Goal: Information Seeking & Learning: Check status

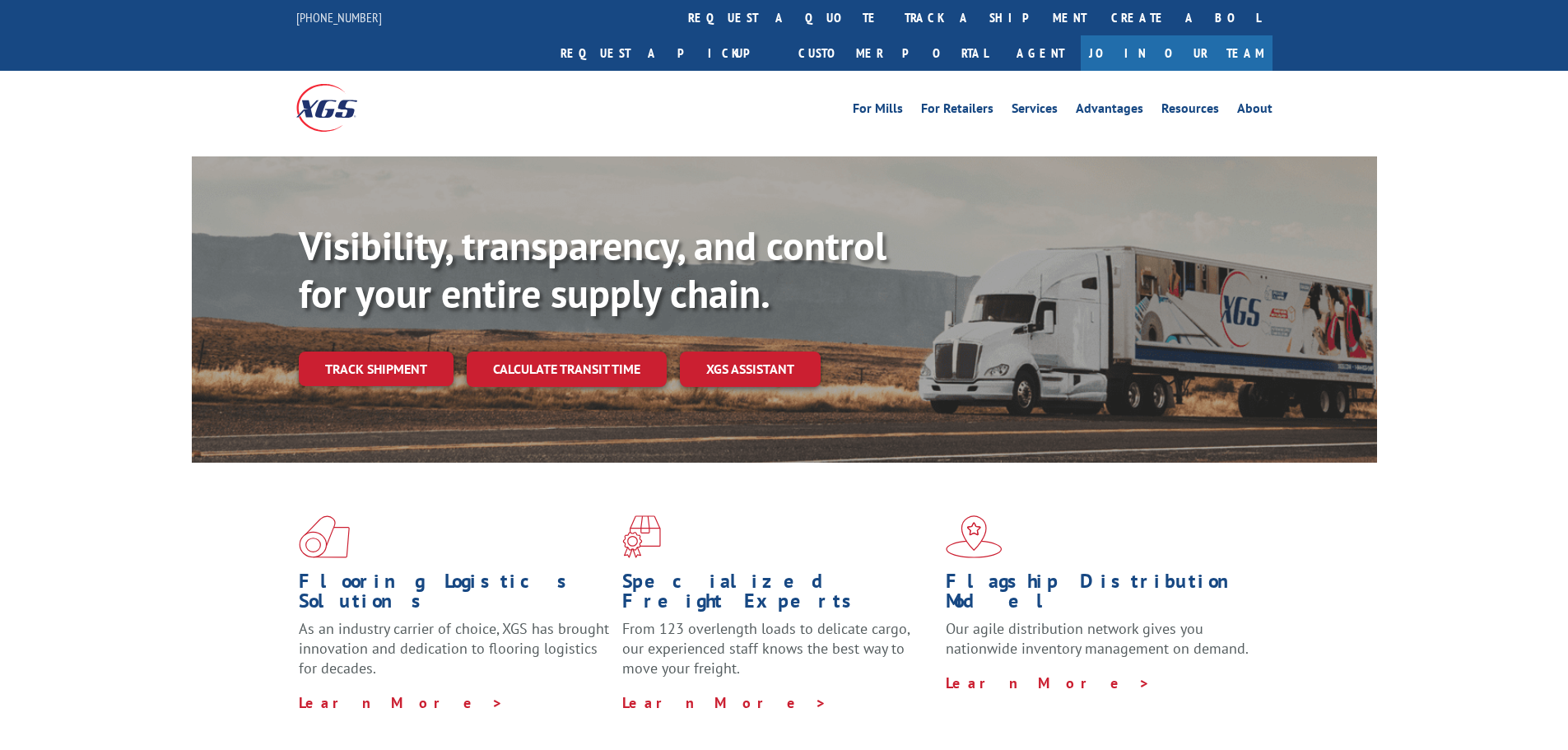
drag, startPoint x: 0, startPoint y: 0, endPoint x: 412, endPoint y: 357, distance: 545.2
click at [412, 357] on div "Visibility, transparency, and control for your entire supply chain. Track shipm…" at bounding box center [838, 337] width 1078 height 230
click at [418, 351] on link "Track shipment" at bounding box center [376, 368] width 155 height 35
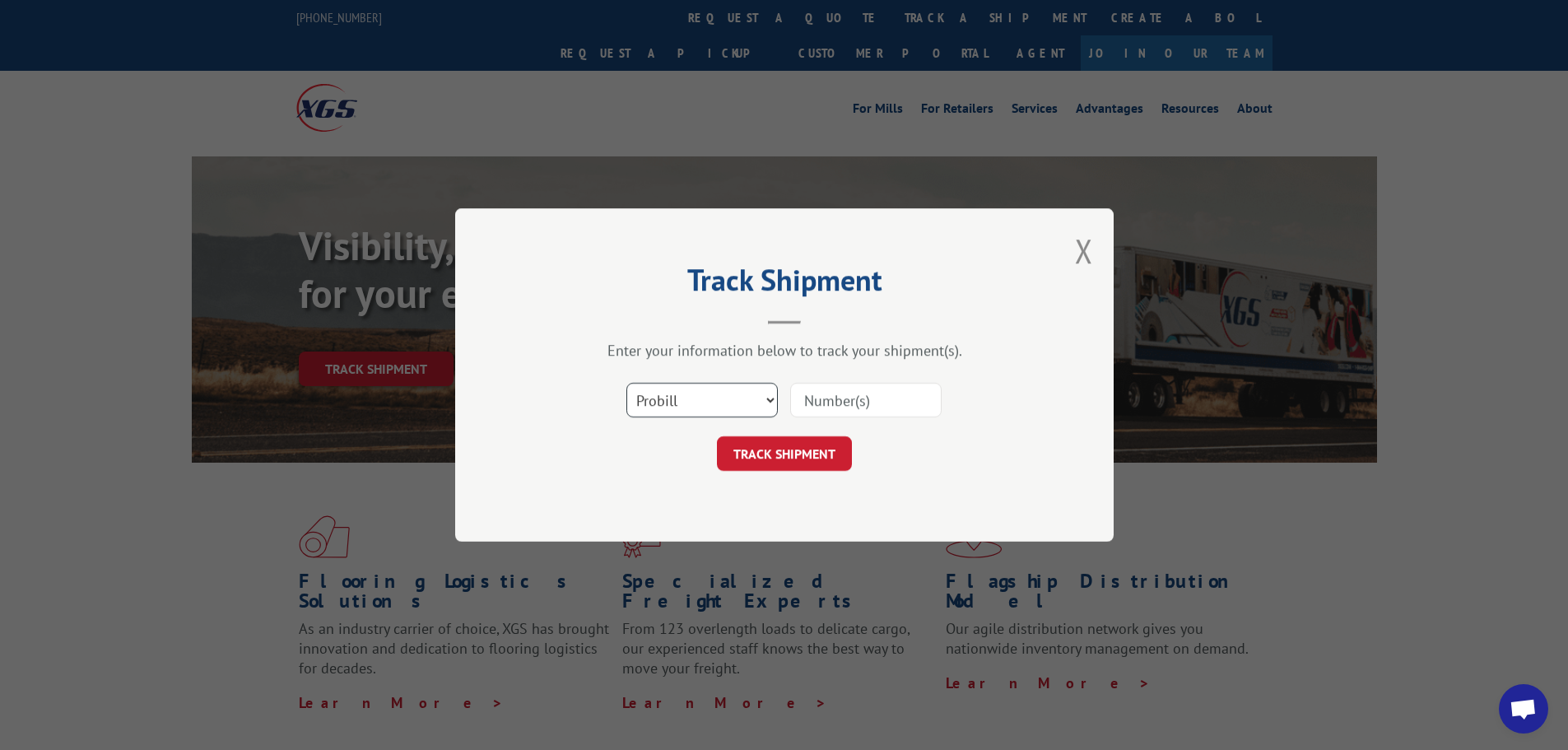
drag, startPoint x: 685, startPoint y: 406, endPoint x: 685, endPoint y: 417, distance: 11.0
click at [685, 406] on select "Select category... Probill BOL PO" at bounding box center [702, 400] width 151 height 35
select select "bol"
click at [627, 383] on select "Select category... Probill BOL PO" at bounding box center [702, 400] width 151 height 35
click at [883, 407] on input at bounding box center [866, 400] width 151 height 35
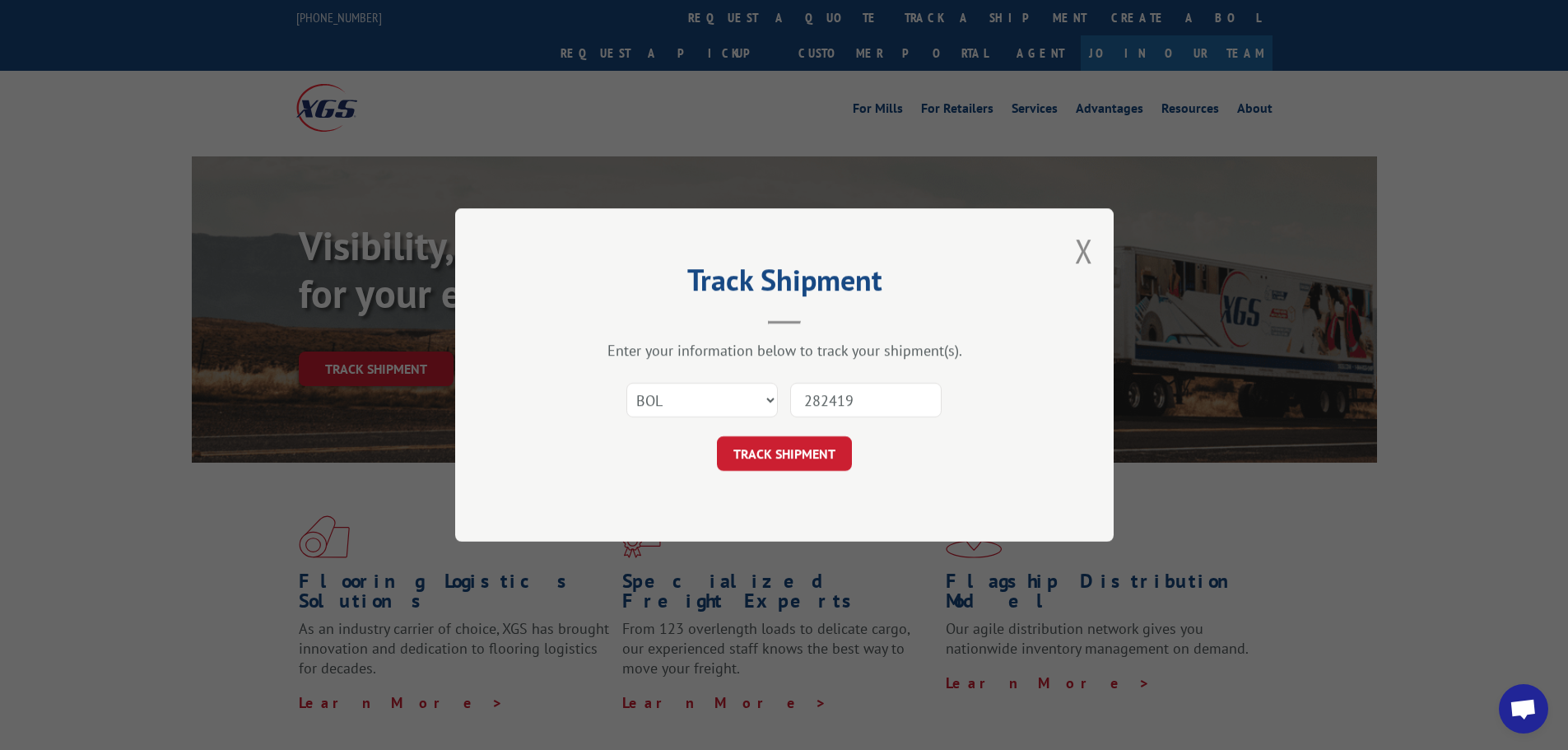
type input "2824198"
click button "TRACK SHIPMENT" at bounding box center [784, 453] width 135 height 35
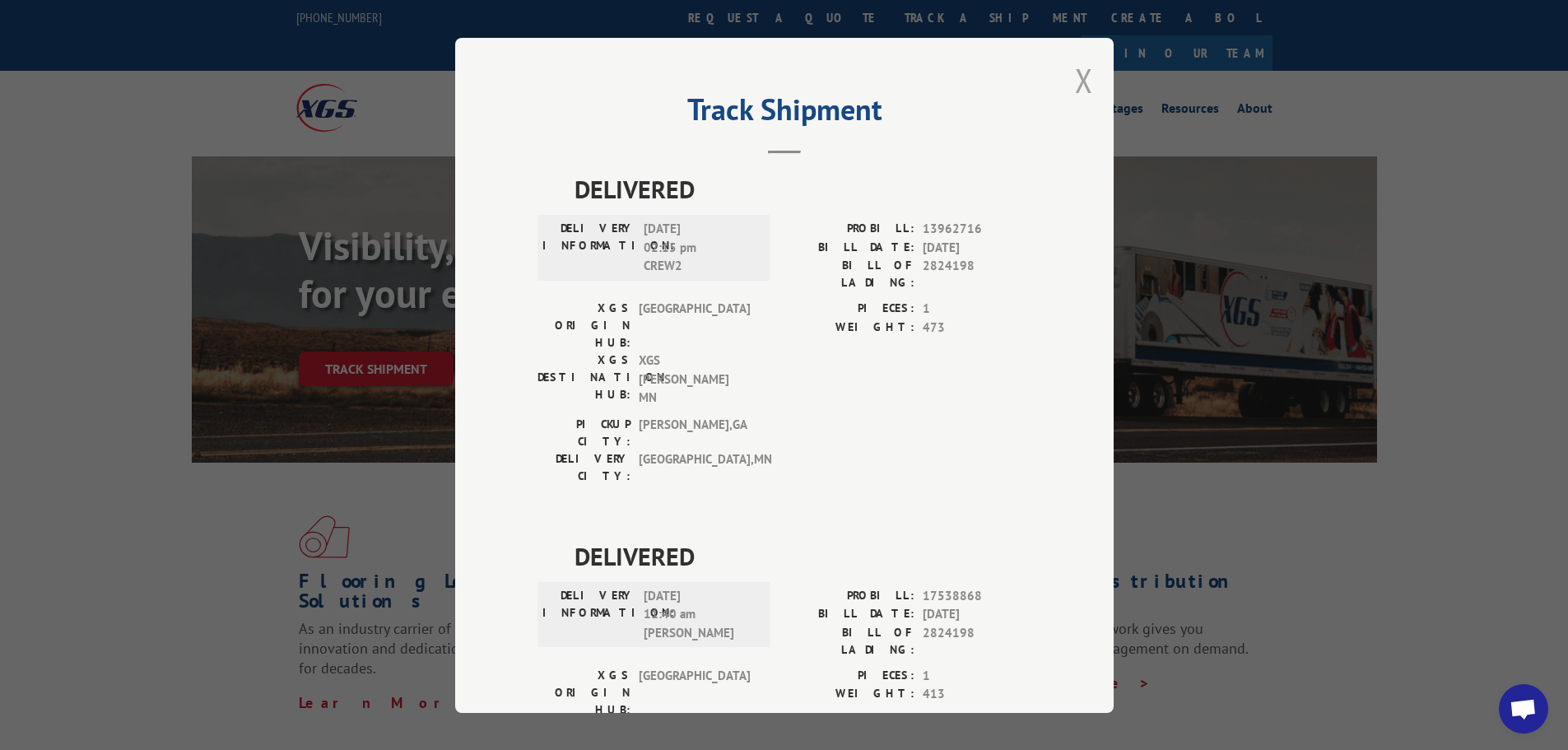
drag, startPoint x: 1071, startPoint y: 84, endPoint x: 64, endPoint y: 122, distance: 1007.7
click at [1075, 84] on button "Close modal" at bounding box center [1083, 80] width 18 height 43
